Goal: Task Accomplishment & Management: Manage account settings

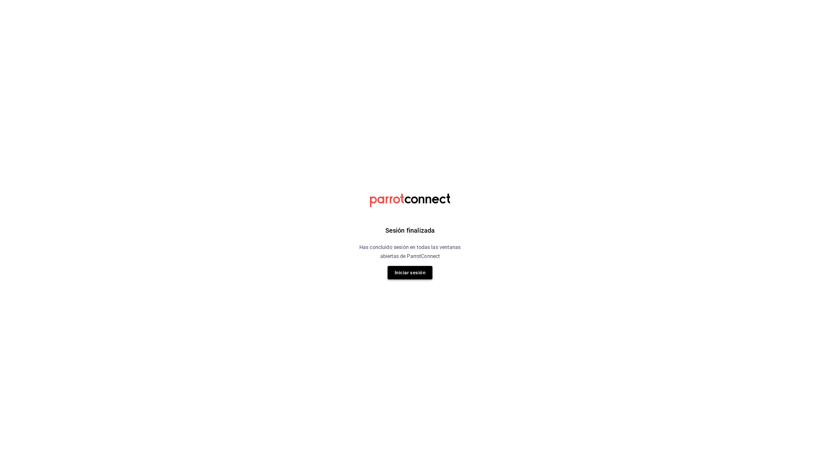
click at [427, 273] on button "Iniciar sesión" at bounding box center [409, 272] width 45 height 13
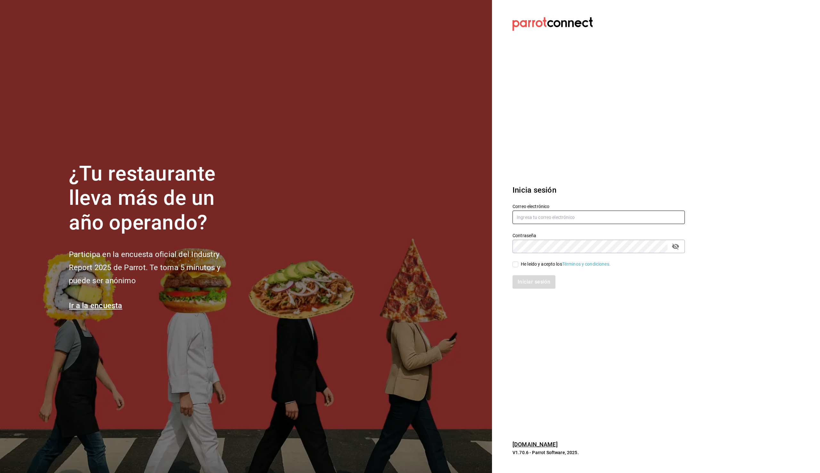
click at [559, 223] on input "text" at bounding box center [598, 217] width 172 height 13
type input "Martin@fivedogs.studio"
click at [524, 264] on div "He leído y acepto los Términos y condiciones." at bounding box center [566, 264] width 90 height 7
click at [518, 264] on input "He leído y acepto los Términos y condiciones." at bounding box center [515, 265] width 6 height 6
checkbox input "true"
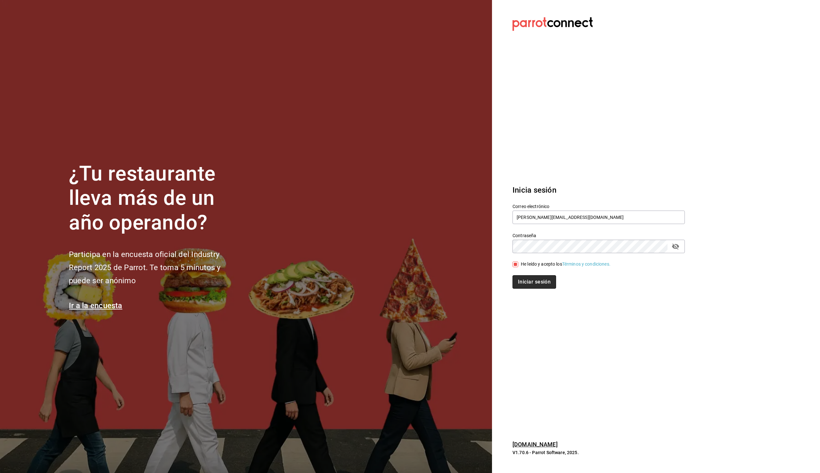
click at [527, 279] on button "Iniciar sesión" at bounding box center [534, 281] width 44 height 13
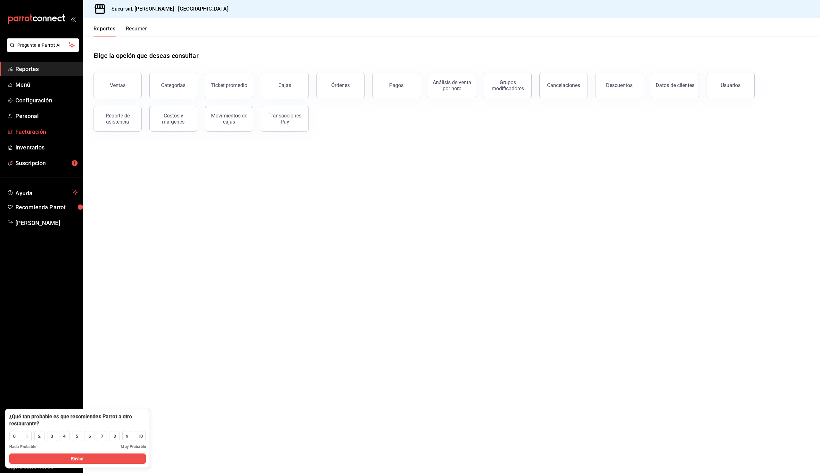
click at [39, 135] on span "Facturación" at bounding box center [46, 131] width 62 height 9
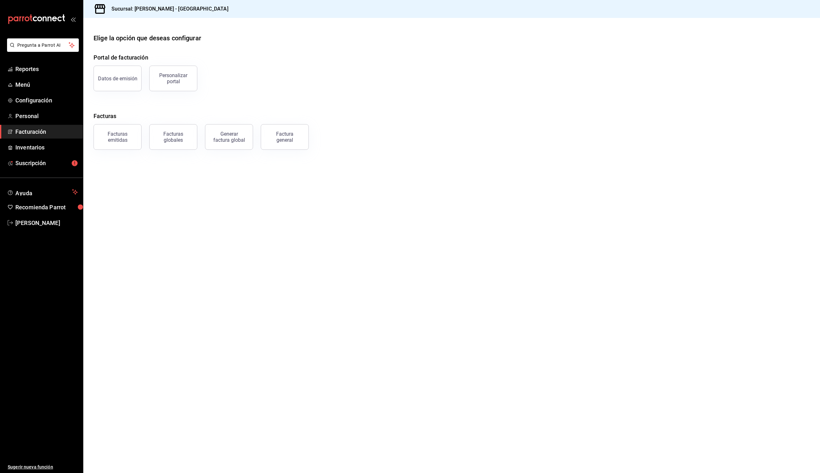
click at [126, 85] on button "Datos de emisión" at bounding box center [117, 79] width 48 height 26
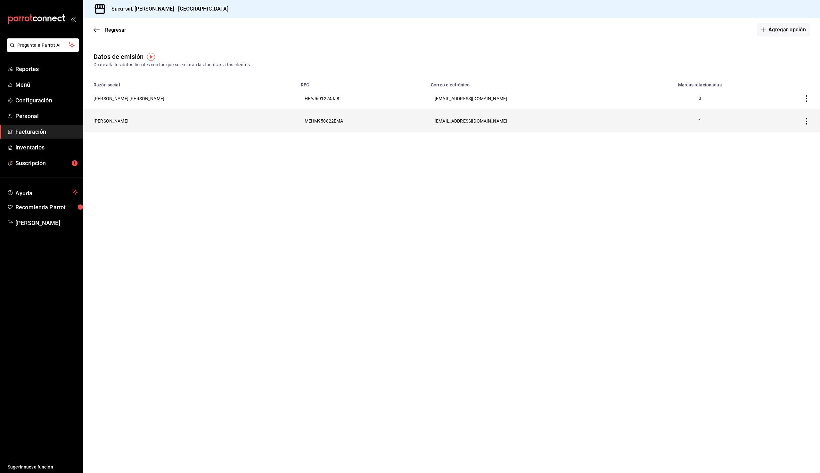
click at [225, 124] on th "[PERSON_NAME]" at bounding box center [190, 121] width 214 height 22
